Goal: Information Seeking & Learning: Learn about a topic

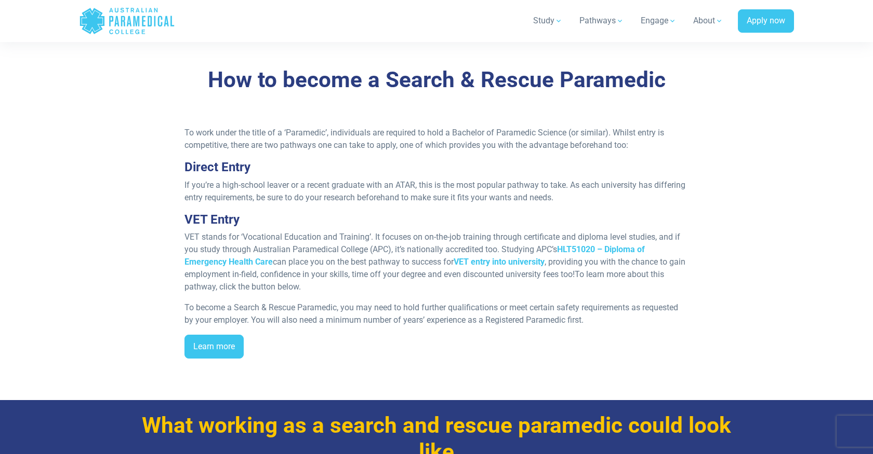
scroll to position [1355, 0]
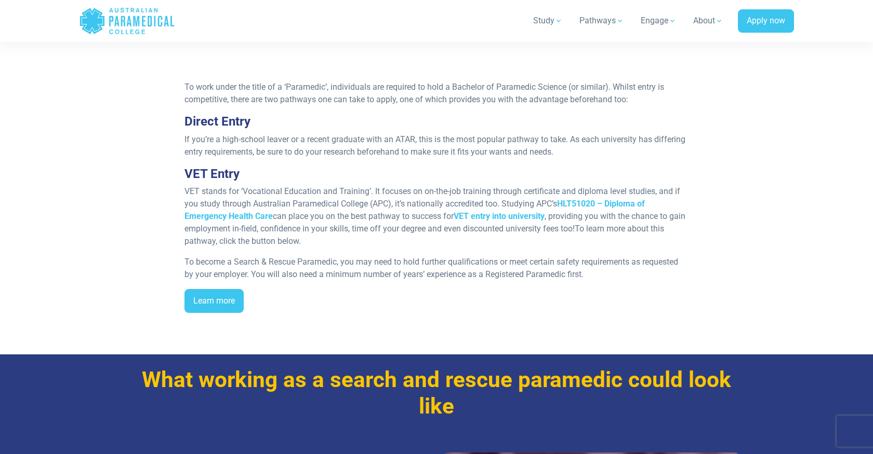
click at [339, 144] on span "If you’re a high-school leaver or a recent graduate with an ATAR, this is the m…" at bounding box center [434, 146] width 501 height 22
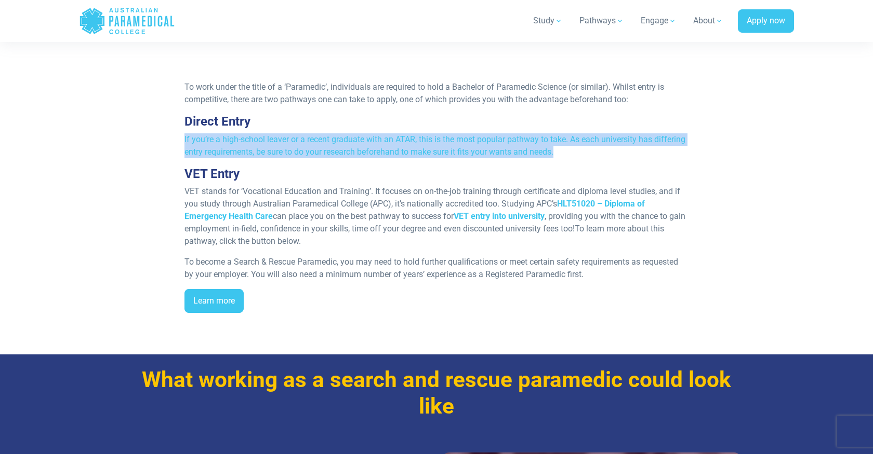
click at [339, 144] on span "If you’re a high-school leaver or a recent graduate with an ATAR, this is the m…" at bounding box center [434, 146] width 501 height 22
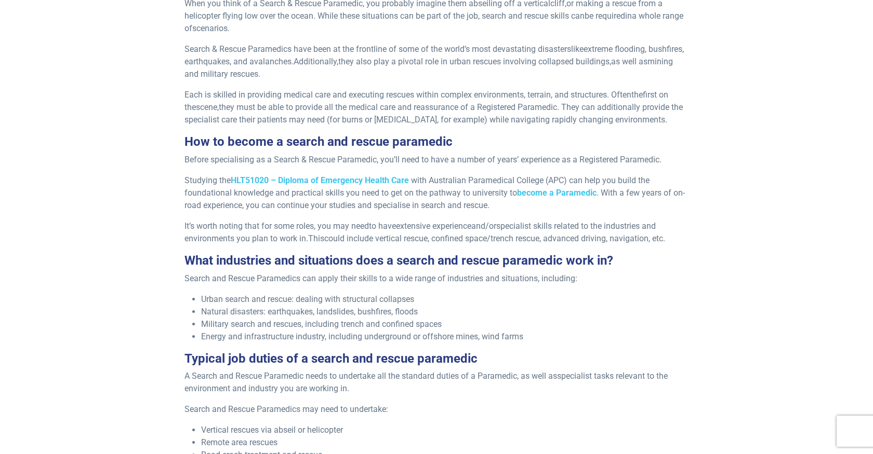
scroll to position [0, 0]
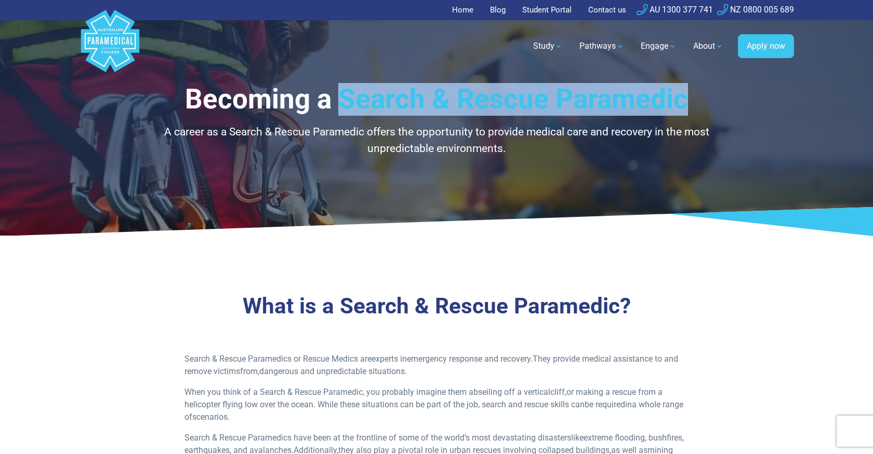
drag, startPoint x: 340, startPoint y: 99, endPoint x: 683, endPoint y: 102, distance: 343.3
click at [683, 102] on h1 "Becoming a Search & Rescue Paramedic" at bounding box center [436, 99] width 608 height 33
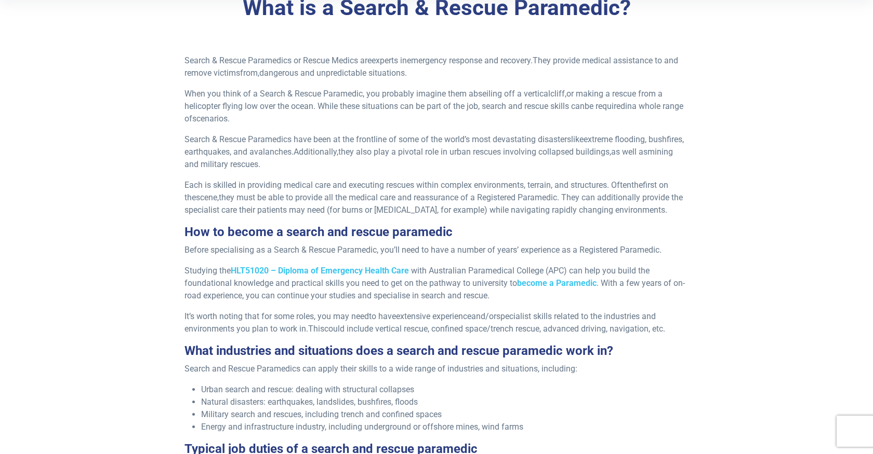
scroll to position [303, 0]
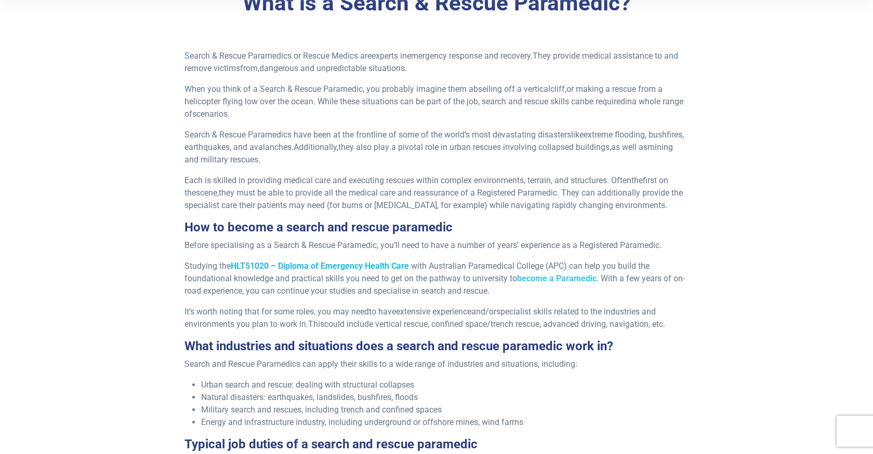
click at [235, 270] on span "HLT51020 – Diploma of Emergency Health Care" at bounding box center [320, 266] width 178 height 10
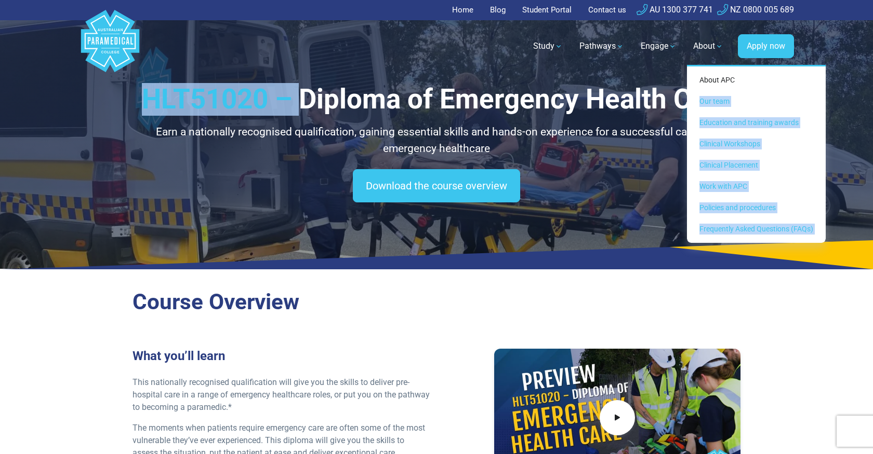
drag, startPoint x: 306, startPoint y: 102, endPoint x: 642, endPoint y: 95, distance: 336.6
click at [652, 96] on h1 "HLT51020 – Diploma of Emergency Health Care" at bounding box center [436, 99] width 608 height 33
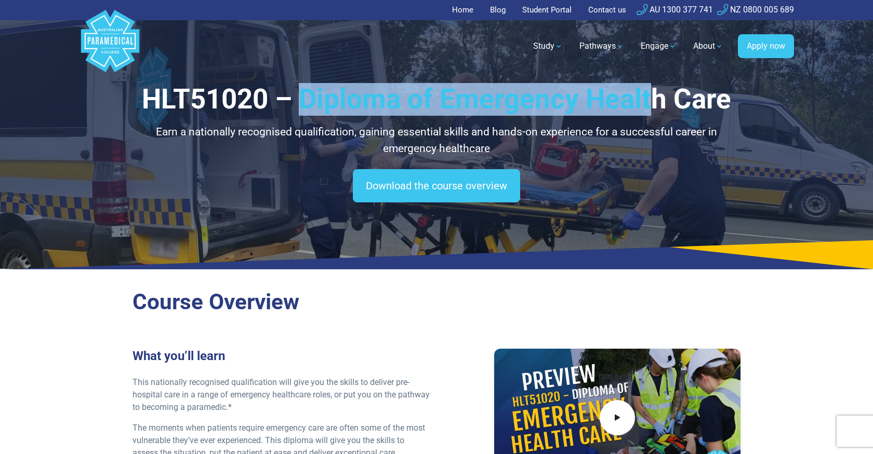
click at [642, 95] on h1 "HLT51020 – Diploma of Emergency Health Care" at bounding box center [436, 99] width 608 height 33
drag, startPoint x: 725, startPoint y: 95, endPoint x: 300, endPoint y: 95, distance: 424.3
click at [300, 95] on h1 "HLT51020 – Diploma of Emergency Health Care" at bounding box center [436, 99] width 608 height 33
